Goal: Task Accomplishment & Management: Manage account settings

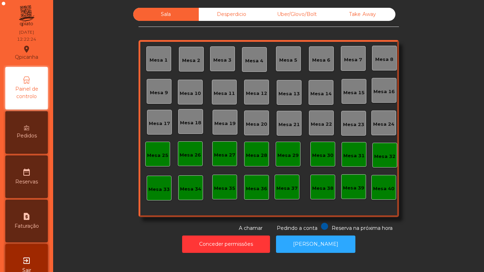
click at [219, 63] on div "Mesa 3" at bounding box center [222, 60] width 18 height 7
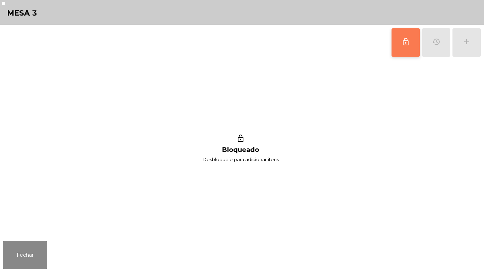
click at [398, 48] on button "lock_outline" at bounding box center [406, 42] width 28 height 28
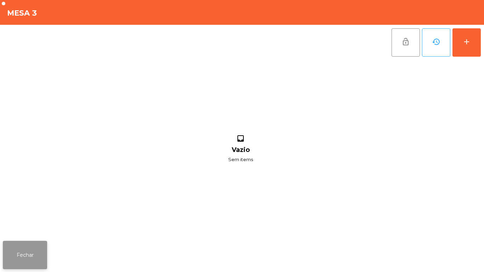
click at [37, 257] on button "Fechar" at bounding box center [25, 255] width 44 height 28
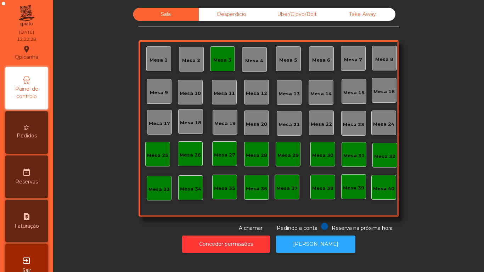
click at [214, 66] on div "Mesa 3" at bounding box center [222, 58] width 25 height 25
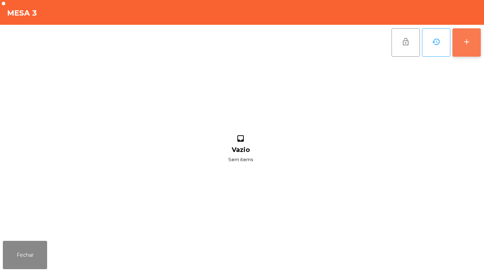
click at [460, 44] on button "add" at bounding box center [466, 42] width 28 height 28
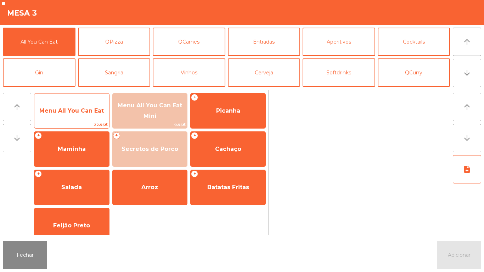
click at [92, 113] on span "Menu All You Can Eat" at bounding box center [71, 110] width 64 height 7
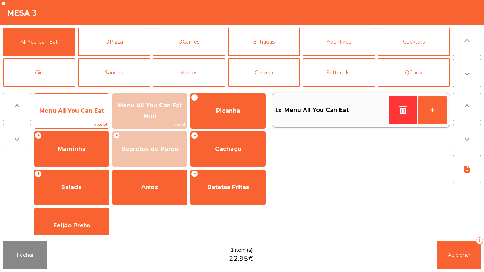
click at [90, 109] on span "Menu All You Can Eat" at bounding box center [71, 110] width 64 height 7
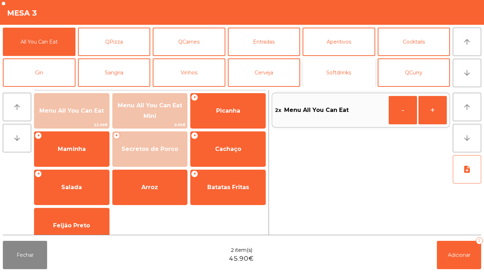
click at [325, 78] on button "Softdrinks" at bounding box center [339, 72] width 73 height 28
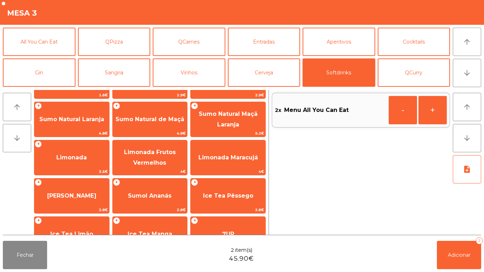
scroll to position [43, 0]
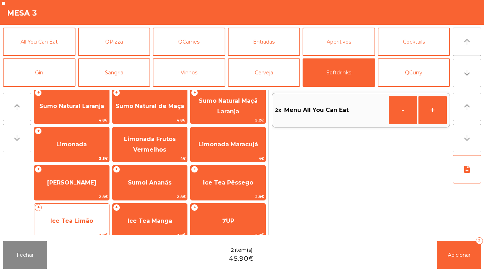
click at [85, 219] on span "Ice Tea Limão" at bounding box center [71, 221] width 43 height 7
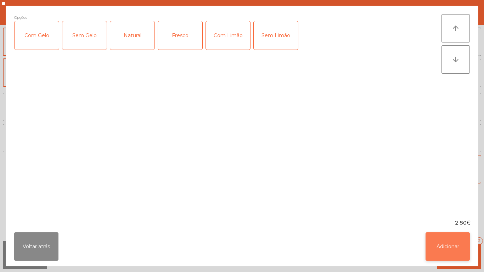
click at [446, 243] on button "Adicionar" at bounding box center [448, 246] width 44 height 28
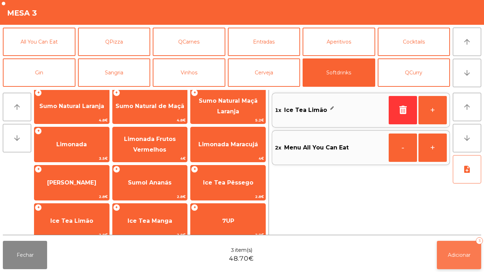
click at [460, 255] on span "Adicionar" at bounding box center [459, 255] width 23 height 6
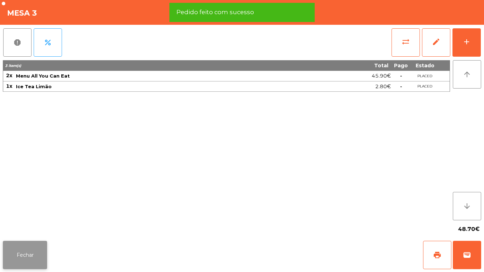
click at [29, 255] on button "Fechar" at bounding box center [25, 255] width 44 height 28
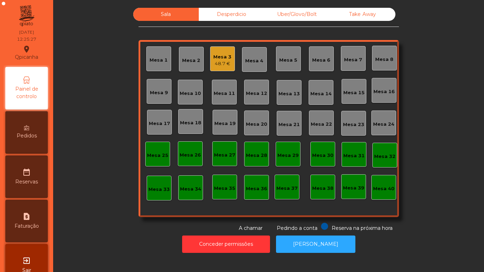
click at [220, 58] on div "Mesa 3" at bounding box center [222, 57] width 18 height 7
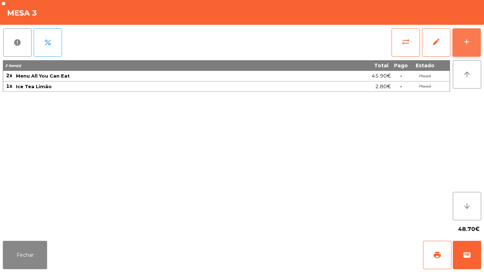
click at [467, 45] on div "add" at bounding box center [466, 42] width 9 height 9
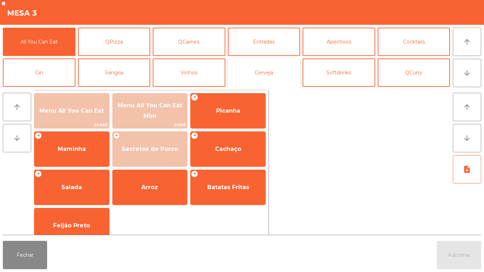
click at [270, 71] on button "Cerveja" at bounding box center [264, 72] width 73 height 28
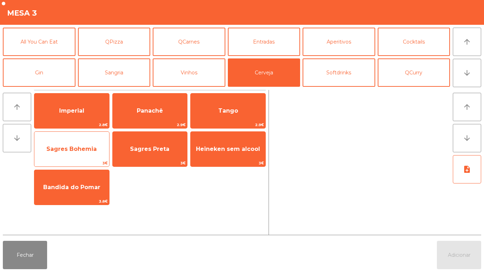
click at [93, 150] on span "Sagres Bohemia" at bounding box center [71, 149] width 50 height 7
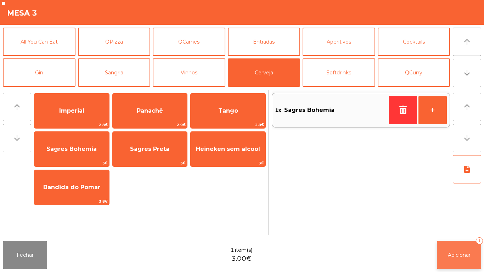
click at [458, 251] on button "Adicionar 1" at bounding box center [459, 255] width 44 height 28
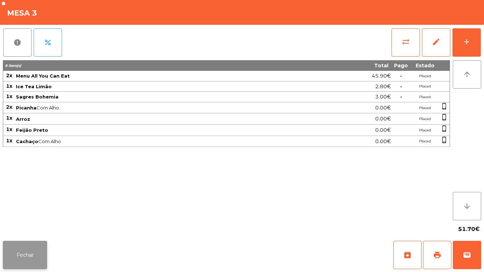
click at [39, 266] on button "Fechar" at bounding box center [25, 255] width 44 height 28
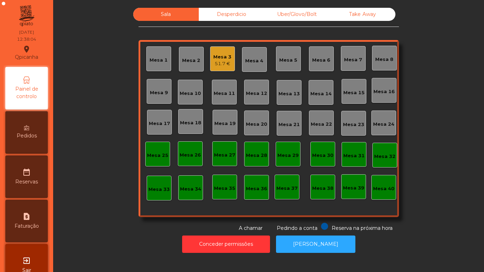
click at [217, 55] on div "Mesa 3" at bounding box center [222, 57] width 18 height 7
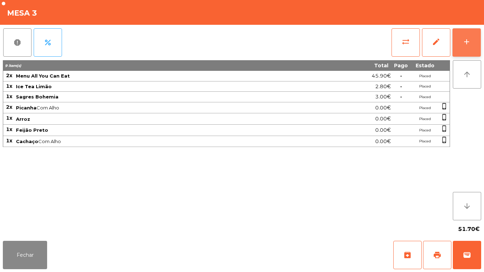
click at [470, 44] on div "add" at bounding box center [466, 42] width 9 height 9
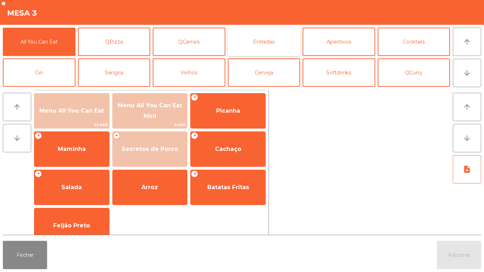
click at [282, 38] on button "Entradas" at bounding box center [264, 42] width 73 height 28
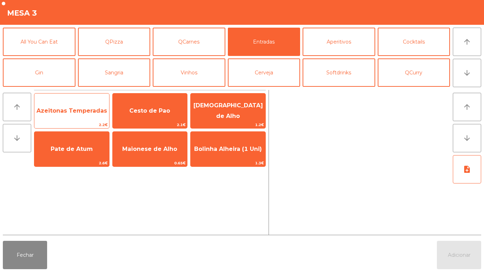
click at [65, 116] on span "Azeitonas Temperadas" at bounding box center [71, 110] width 75 height 19
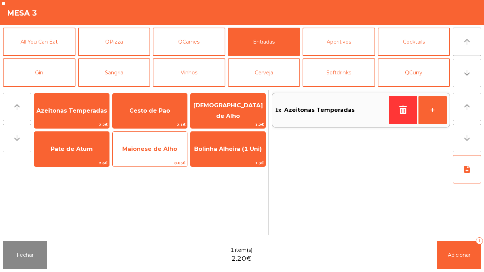
click at [146, 154] on span "Maionese de Alho" at bounding box center [150, 149] width 75 height 19
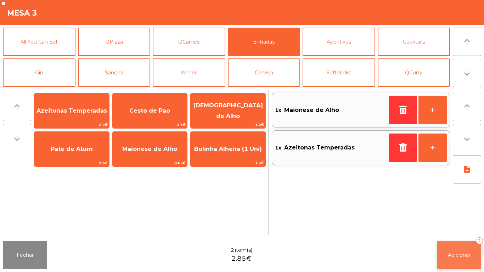
click at [466, 249] on button "Adicionar 2" at bounding box center [459, 255] width 44 height 28
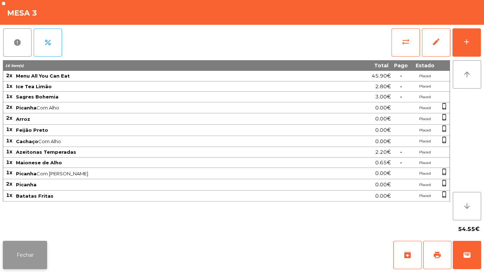
click at [17, 241] on button "Fechar" at bounding box center [25, 255] width 44 height 28
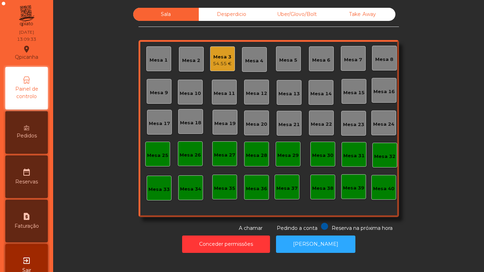
click at [216, 58] on div "Mesa 3" at bounding box center [222, 57] width 19 height 7
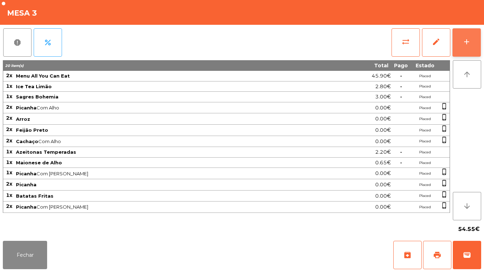
click at [467, 45] on div "add" at bounding box center [466, 42] width 9 height 9
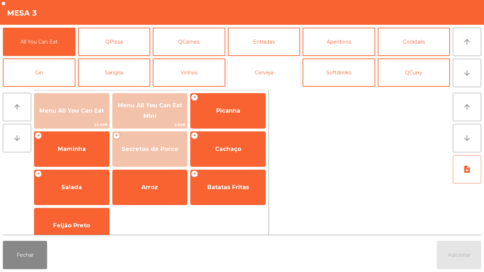
click at [266, 77] on button "Cerveja" at bounding box center [264, 72] width 73 height 28
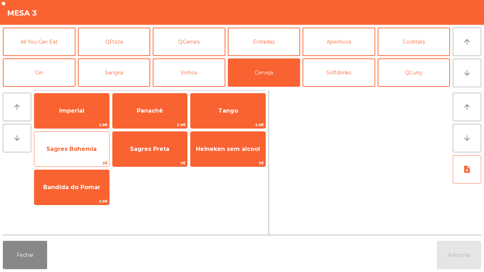
click at [88, 148] on span "Sagres Bohemia" at bounding box center [71, 149] width 50 height 7
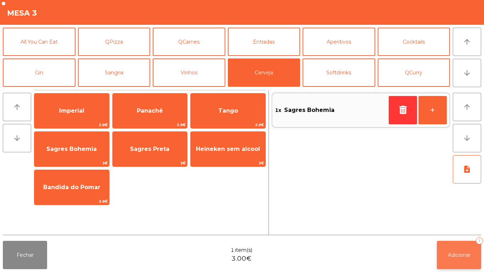
click at [457, 253] on span "Adicionar" at bounding box center [459, 255] width 23 height 6
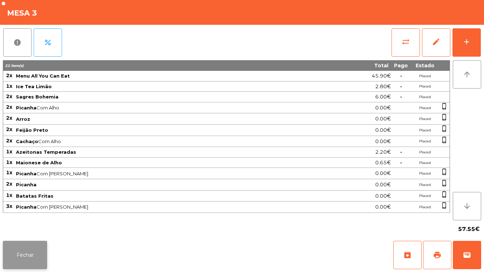
click at [26, 242] on button "Fechar" at bounding box center [25, 255] width 44 height 28
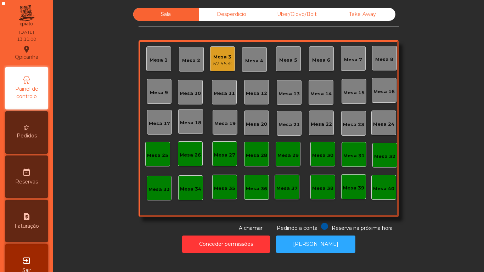
click at [190, 60] on div "Mesa 2" at bounding box center [191, 60] width 18 height 7
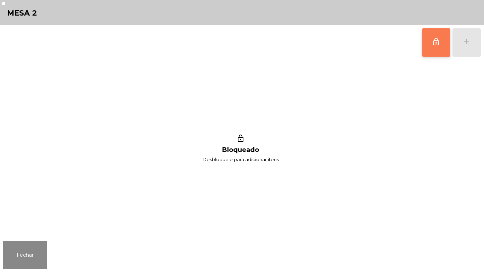
click at [434, 46] on button "lock_outline" at bounding box center [436, 42] width 28 height 28
click at [32, 255] on button "Fechar" at bounding box center [25, 255] width 44 height 28
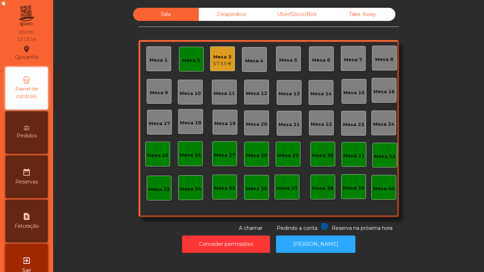
click at [195, 81] on div "Mesa 10" at bounding box center [190, 92] width 25 height 25
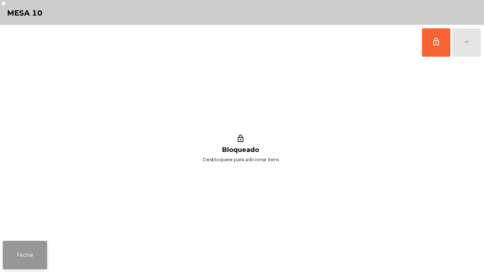
click at [26, 254] on button "Fechar" at bounding box center [25, 255] width 44 height 28
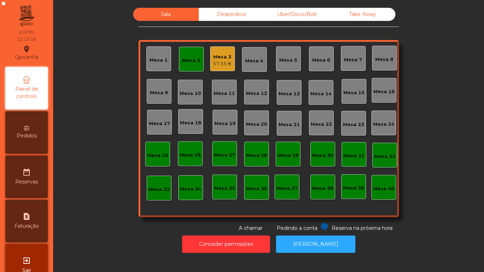
click at [193, 64] on div "Mesa 2" at bounding box center [191, 59] width 25 height 25
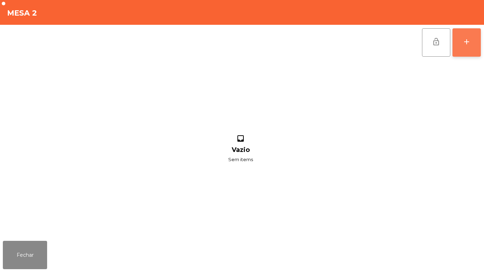
click at [461, 35] on button "add" at bounding box center [466, 42] width 28 height 28
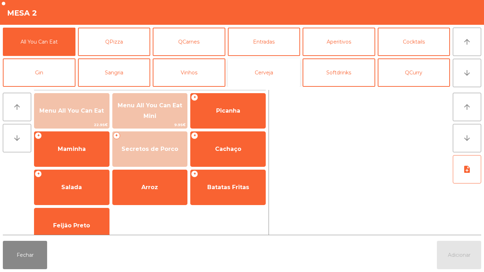
click at [272, 72] on button "Cerveja" at bounding box center [264, 72] width 73 height 28
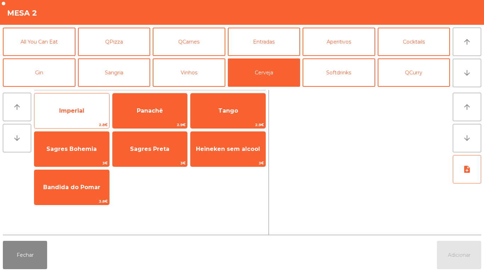
click at [72, 114] on span "Imperial" at bounding box center [71, 110] width 75 height 19
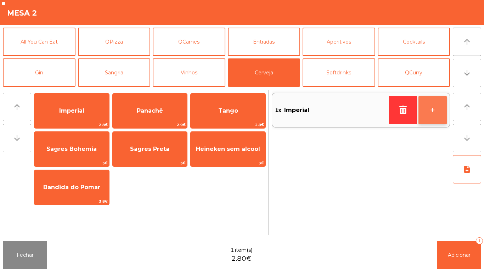
click at [429, 110] on button "+" at bounding box center [432, 110] width 28 height 28
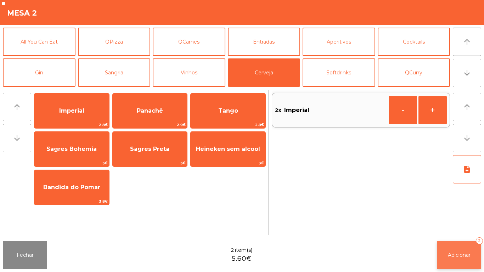
click at [460, 246] on button "Adicionar 2" at bounding box center [459, 255] width 44 height 28
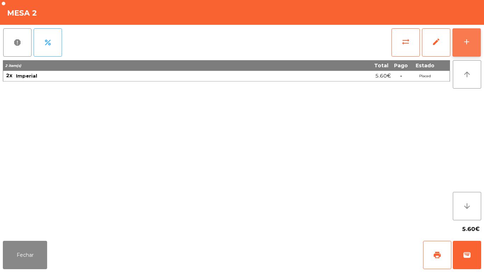
click at [459, 43] on button "add" at bounding box center [466, 42] width 28 height 28
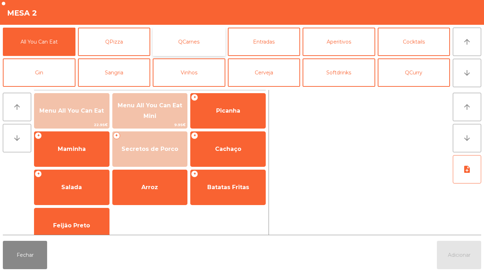
click at [202, 41] on button "QCarnes" at bounding box center [189, 42] width 73 height 28
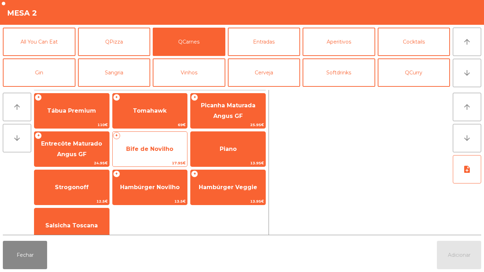
click at [146, 147] on span "Bife de Novilho" at bounding box center [149, 149] width 47 height 7
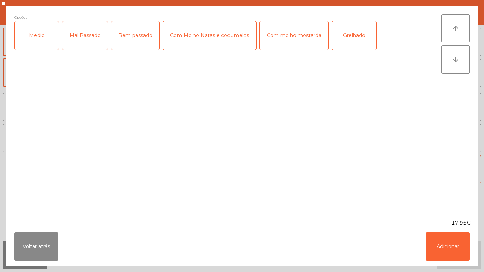
click at [43, 34] on div "Medio" at bounding box center [37, 35] width 44 height 28
click at [77, 38] on div "Mal Passado" at bounding box center [84, 35] width 45 height 28
click at [48, 241] on button "Voltar atrás" at bounding box center [36, 246] width 44 height 28
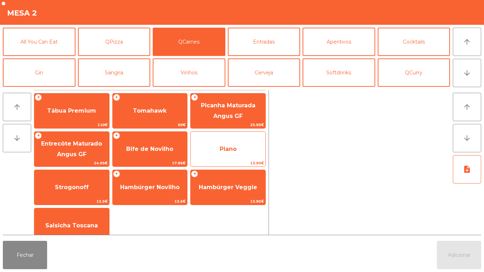
click at [242, 159] on span "Piano" at bounding box center [228, 149] width 75 height 19
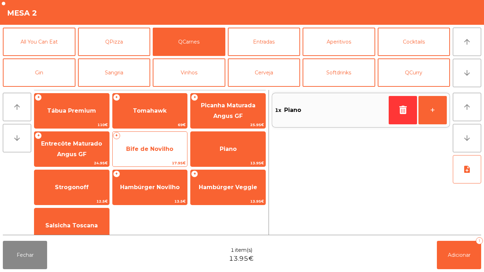
click at [150, 146] on span "Bife de Novilho" at bounding box center [149, 149] width 47 height 7
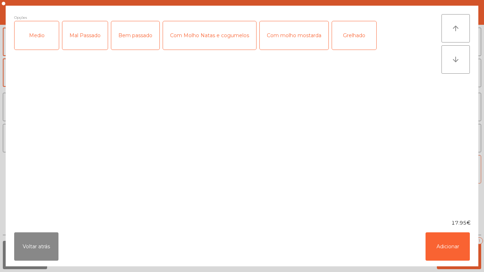
click at [36, 39] on div "Medio" at bounding box center [37, 35] width 44 height 28
click at [85, 43] on div "Mal Passado" at bounding box center [84, 35] width 45 height 28
click at [350, 38] on div "Grelhado" at bounding box center [354, 35] width 44 height 28
click at [454, 239] on button "Adicionar" at bounding box center [448, 246] width 44 height 28
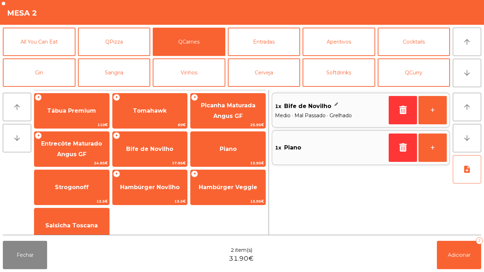
click at [483, 259] on div "Fechar 2 item(s) 31.90€ Adicionar 2" at bounding box center [242, 255] width 484 height 34
click at [467, 260] on button "Adicionar 2" at bounding box center [459, 255] width 44 height 28
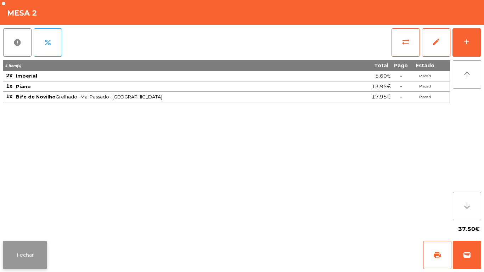
click at [25, 246] on button "Fechar" at bounding box center [25, 255] width 44 height 28
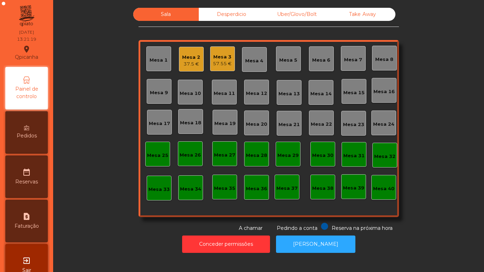
click at [226, 64] on div "57.55 €" at bounding box center [222, 63] width 19 height 7
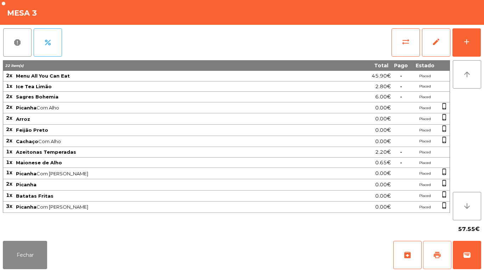
click at [437, 246] on button "print" at bounding box center [437, 255] width 28 height 28
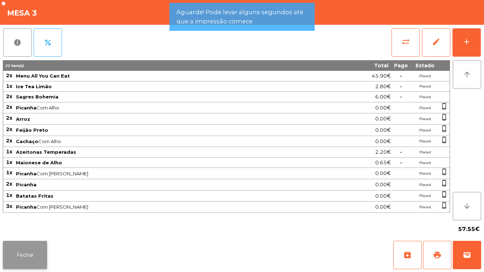
click at [35, 247] on button "Fechar" at bounding box center [25, 255] width 44 height 28
